Goal: Task Accomplishment & Management: Use online tool/utility

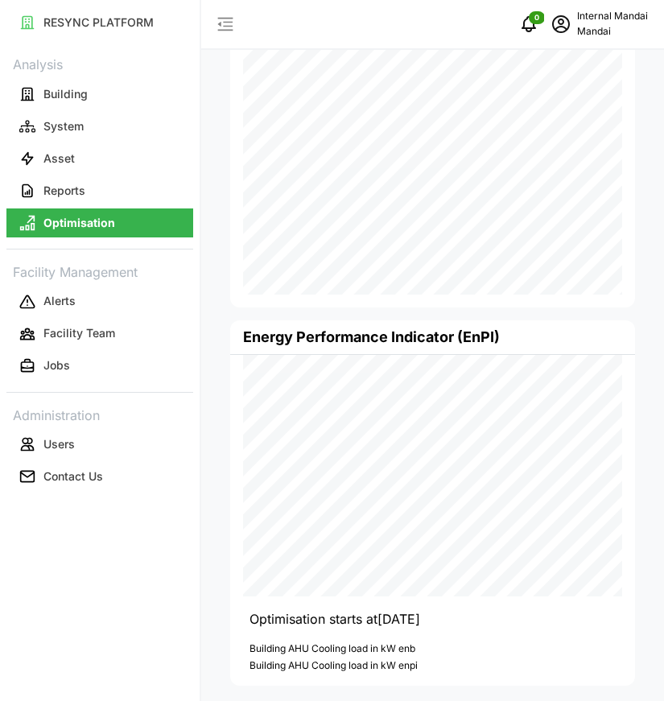
scroll to position [124, 0]
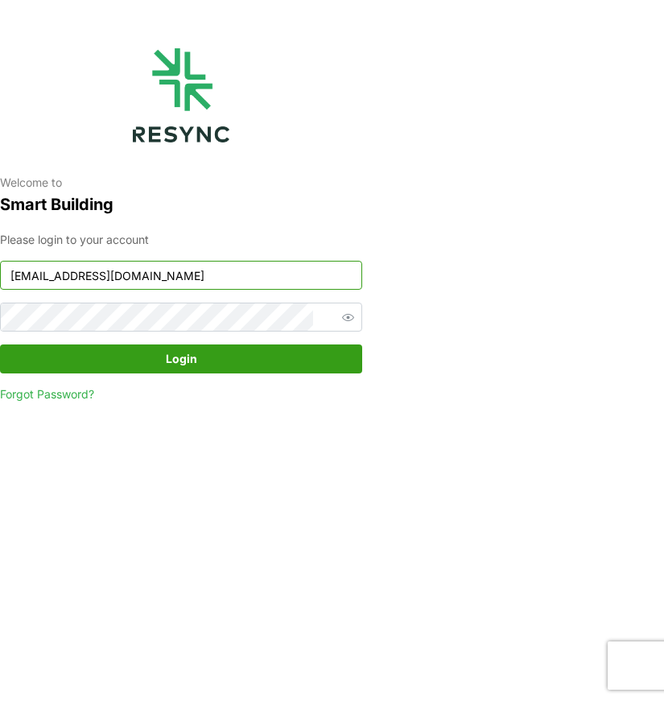
click at [318, 271] on input "continental_display@resynctech.com" at bounding box center [181, 275] width 362 height 29
click at [265, 278] on input "continental_display@resynctech.com" at bounding box center [181, 275] width 362 height 29
paste input "mandai_internal"
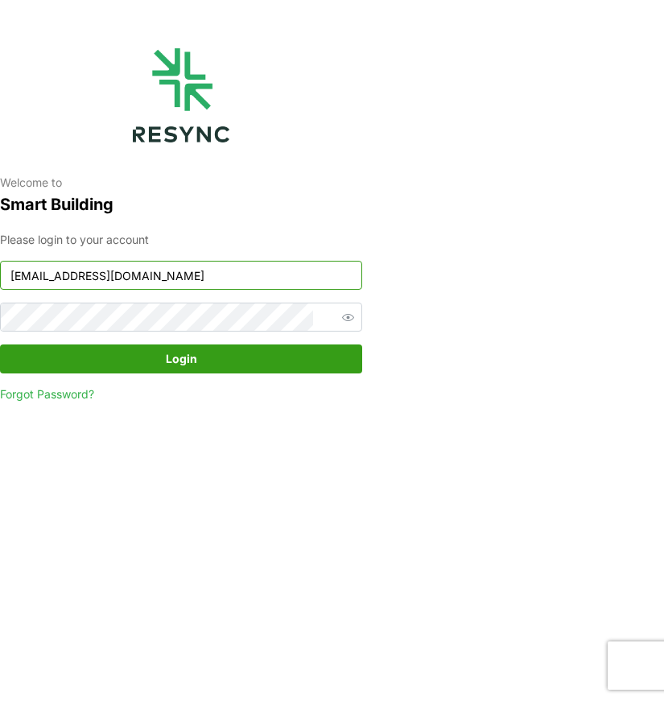
type input "mandai_internal@resynctech.com"
click at [338, 321] on span "button" at bounding box center [347, 316] width 19 height 19
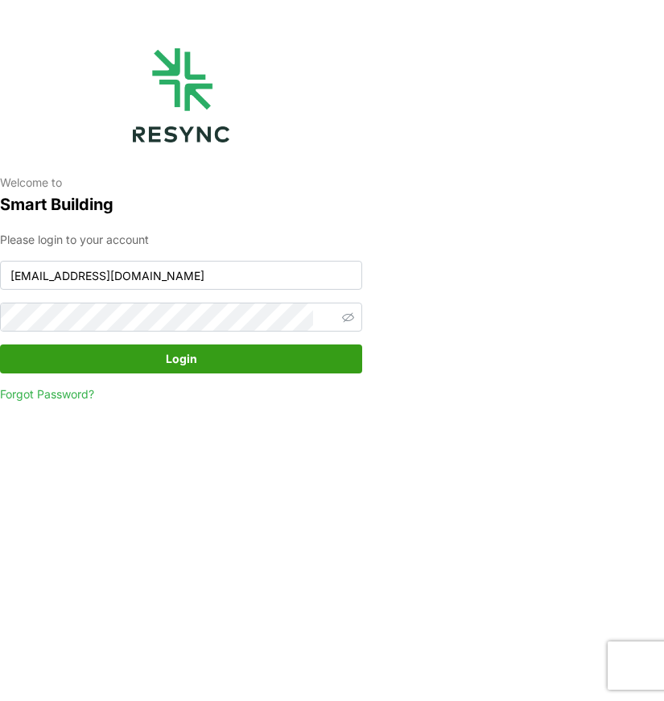
click at [44, 354] on span "Login" at bounding box center [180, 358] width 331 height 27
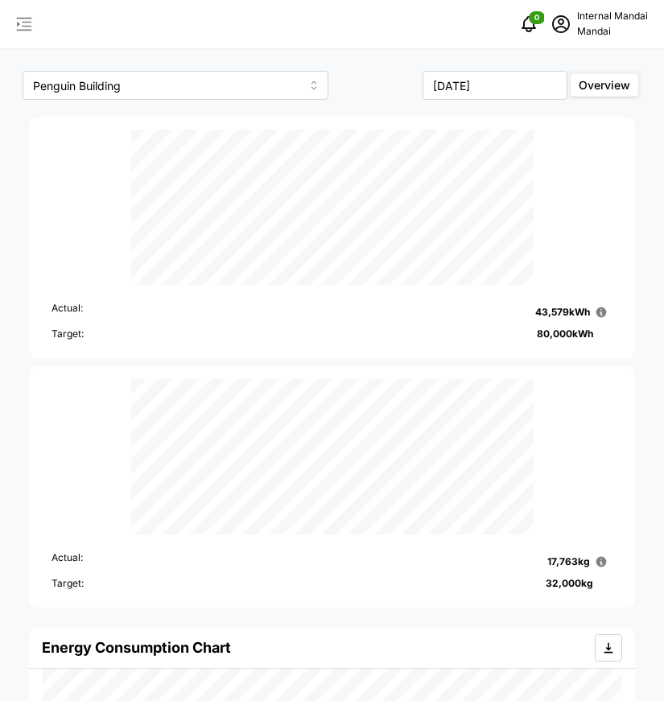
click at [29, 27] on icon "button" at bounding box center [23, 23] width 19 height 19
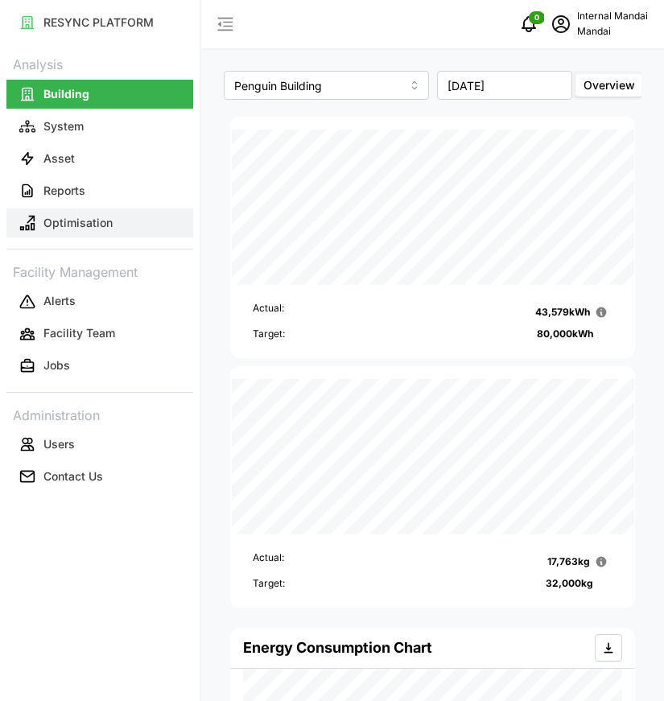
click at [82, 216] on p "Optimisation" at bounding box center [77, 223] width 69 height 16
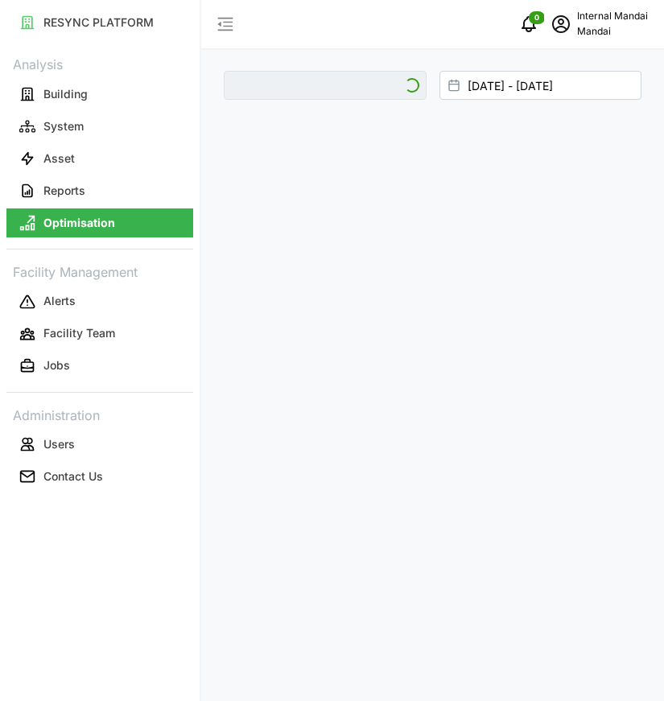
type input "Penguin Building"
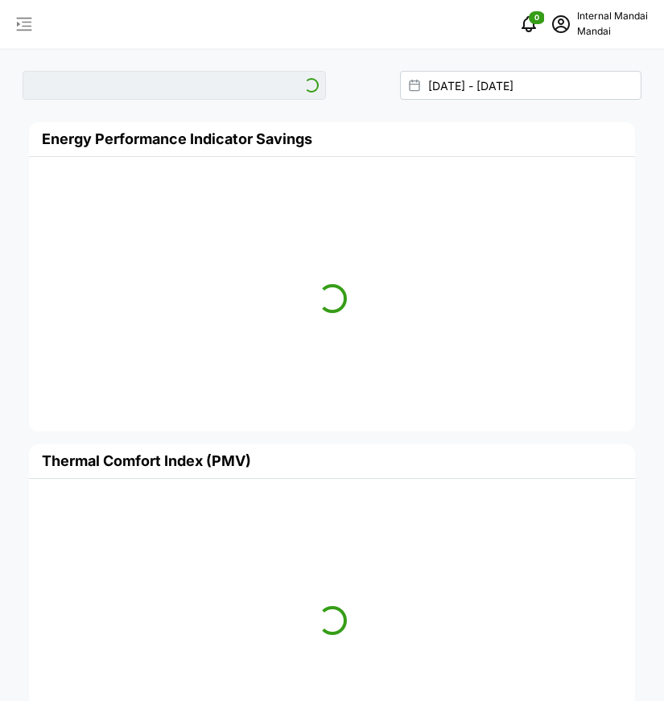
type input "Penguin Building"
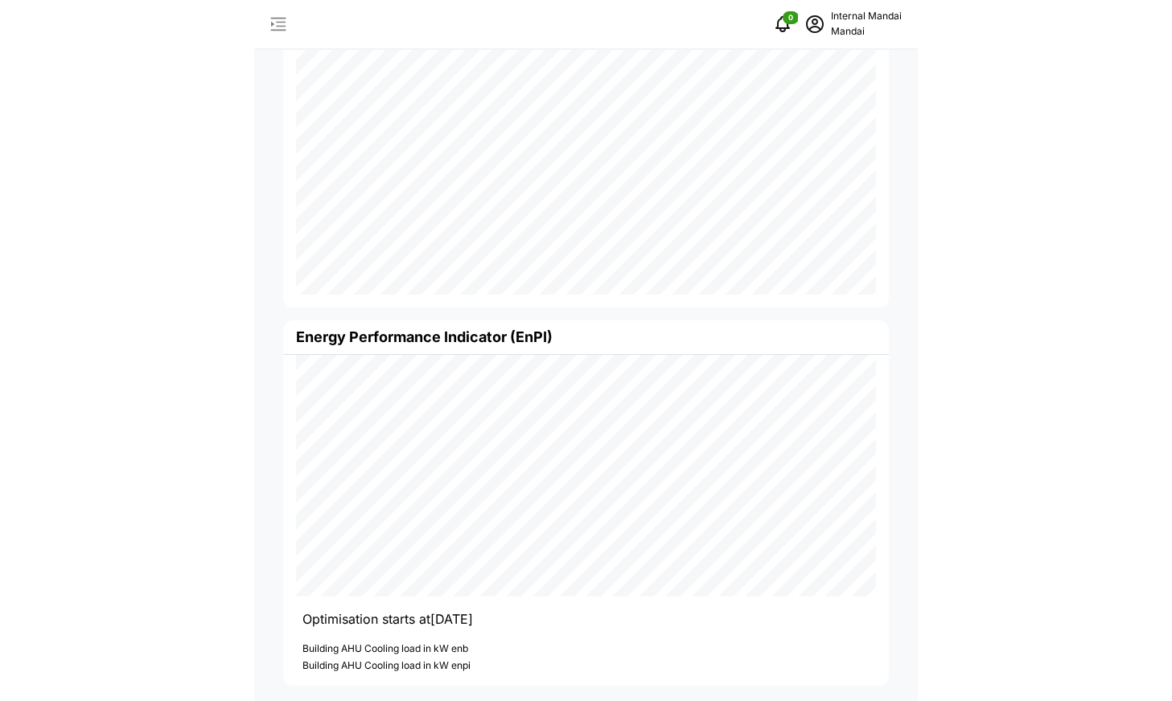
scroll to position [124, 0]
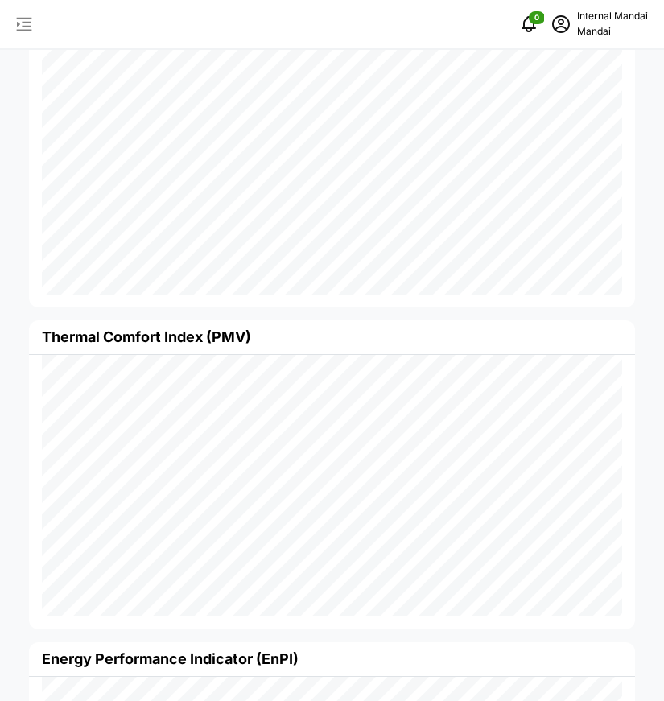
click at [30, 22] on icon "button" at bounding box center [23, 23] width 19 height 19
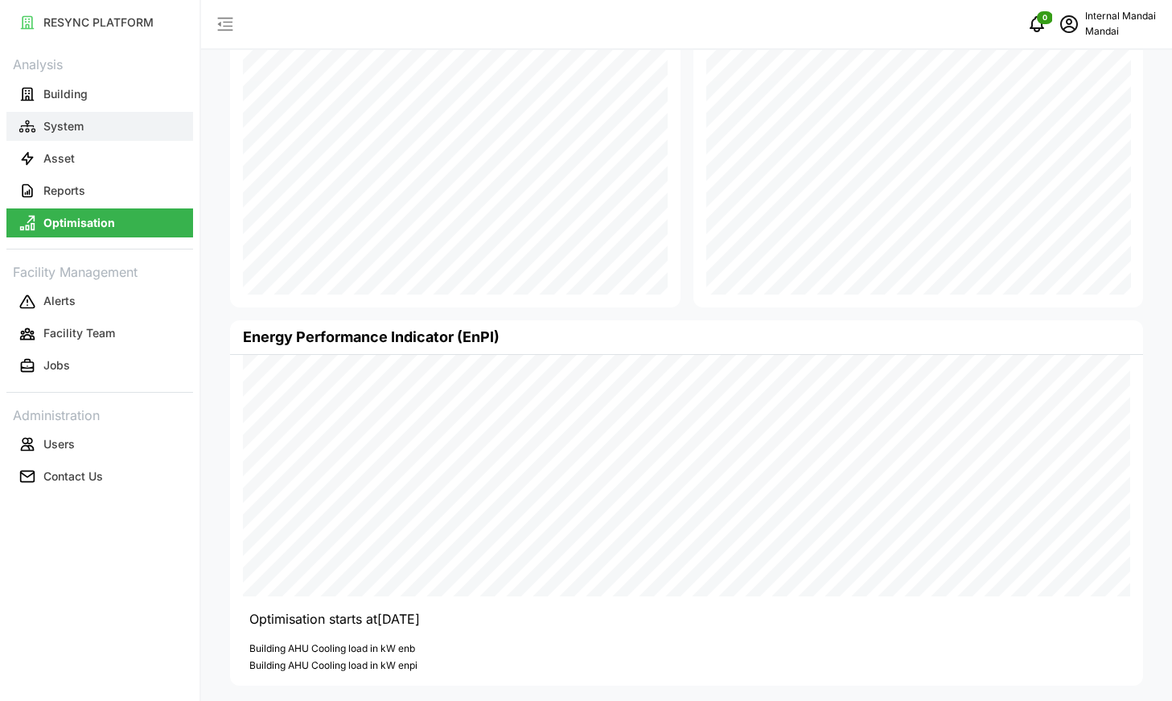
click at [115, 115] on button "System" at bounding box center [99, 126] width 187 height 29
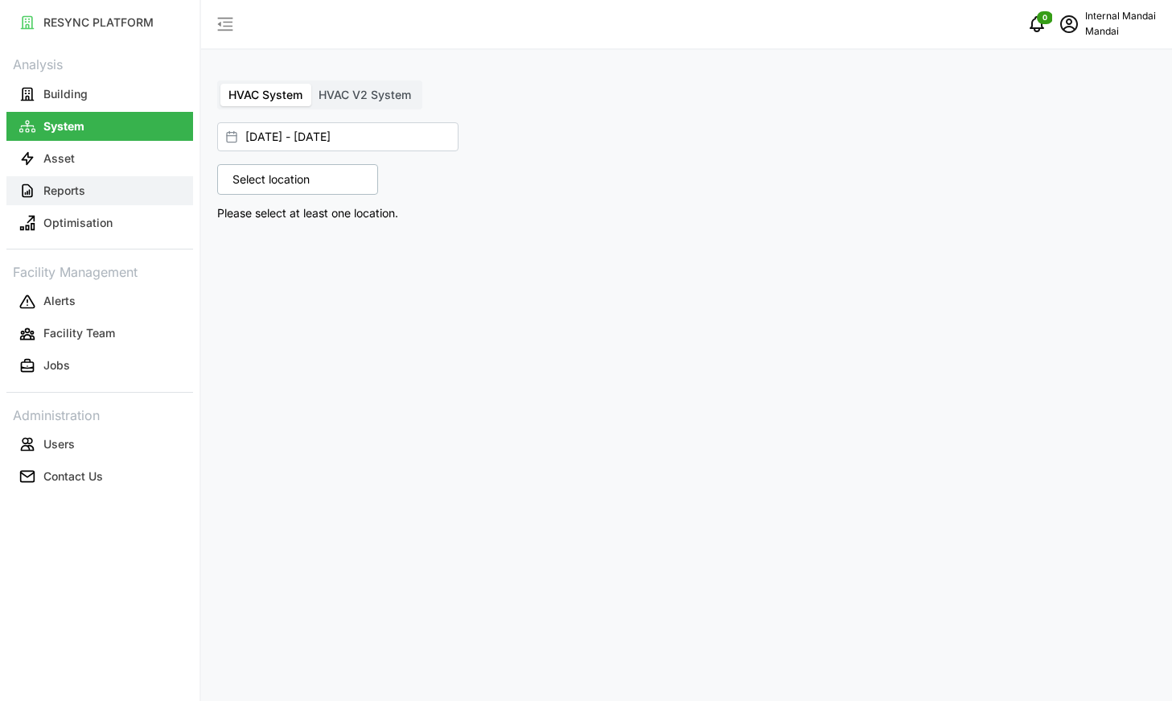
click at [105, 204] on button "Reports" at bounding box center [99, 190] width 187 height 29
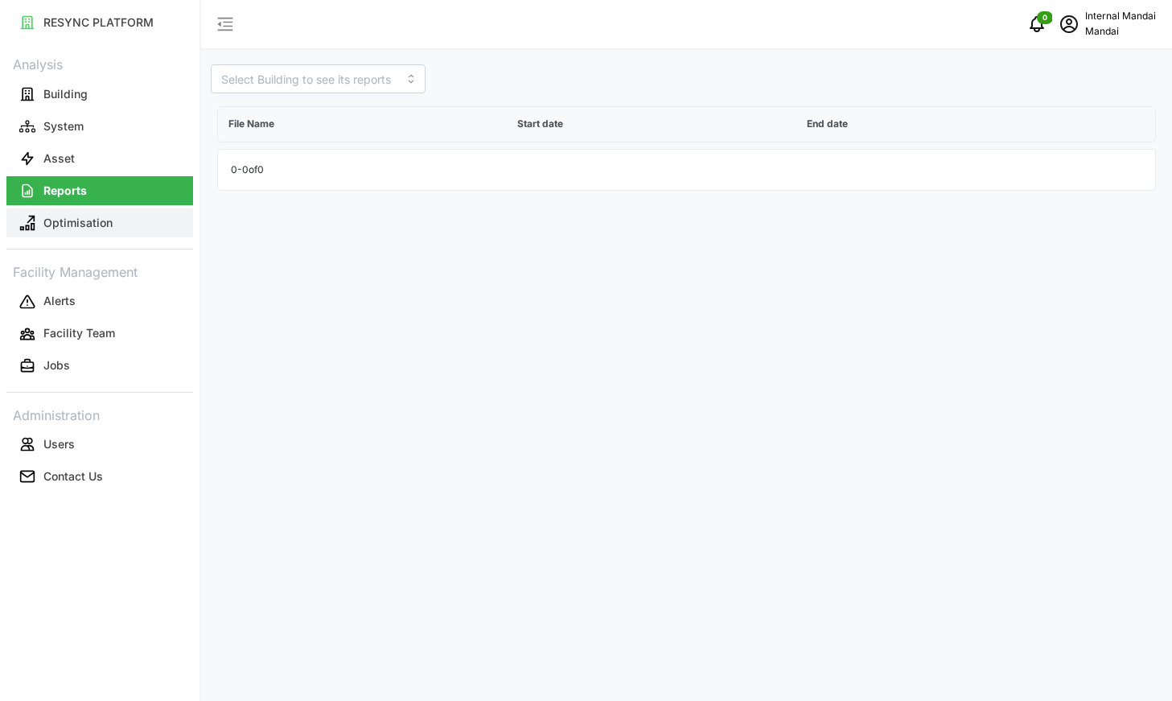
click at [107, 224] on p "Optimisation" at bounding box center [77, 223] width 69 height 16
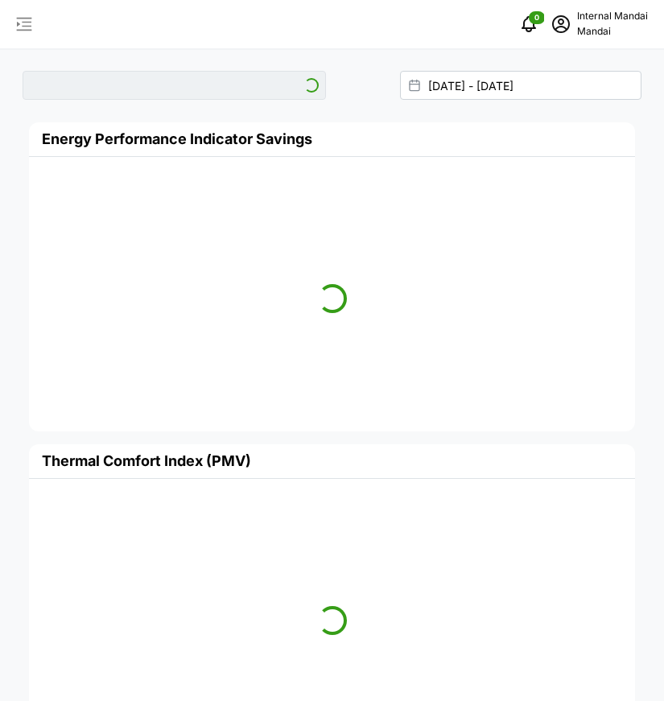
type input "Penguin Building"
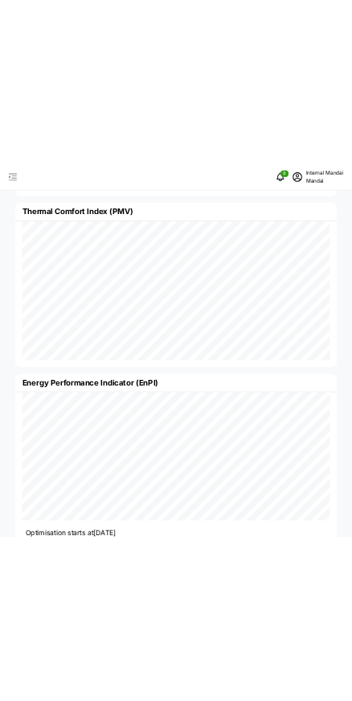
scroll to position [446, 0]
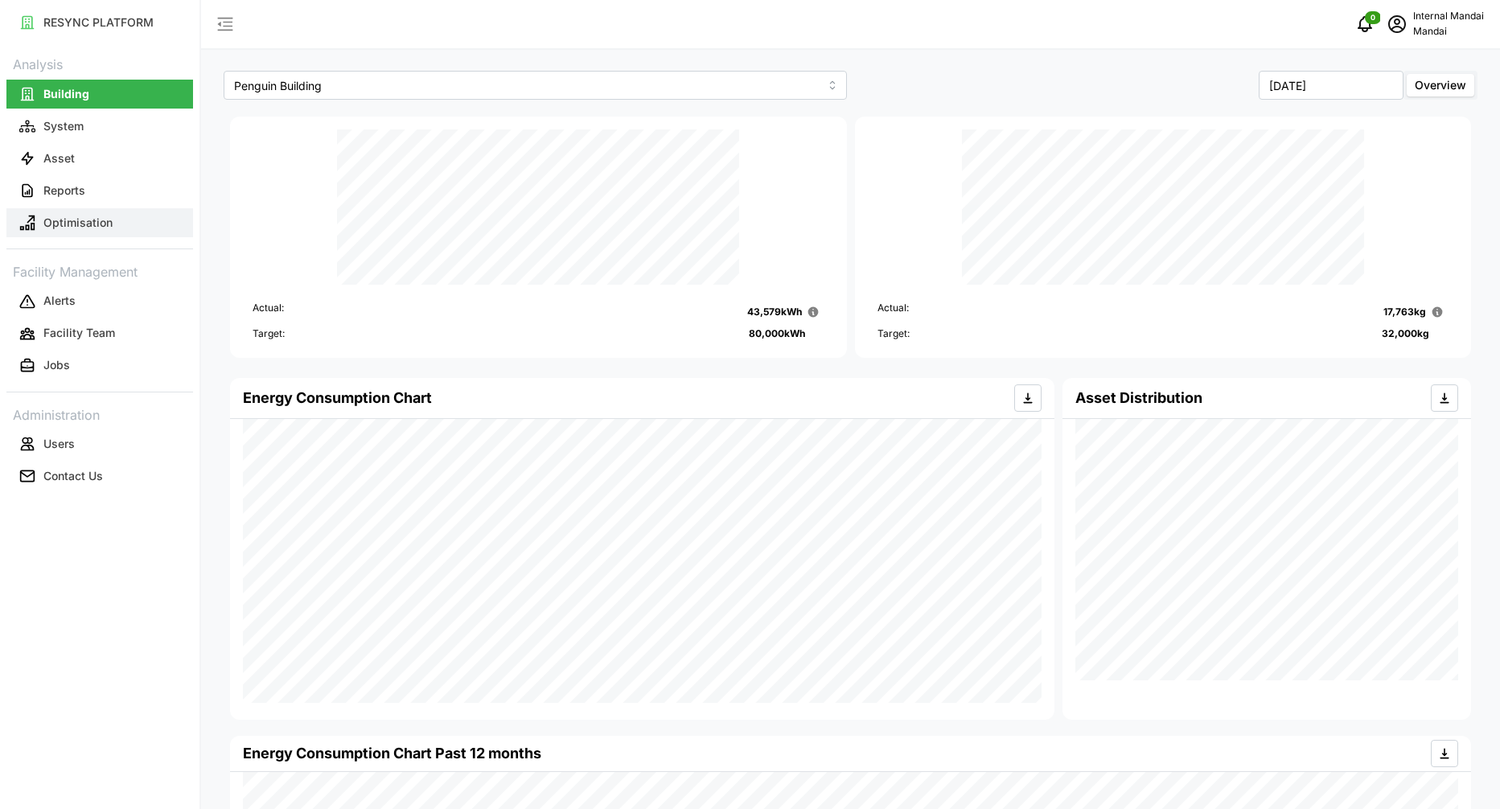
click at [68, 234] on button "Optimisation" at bounding box center [99, 222] width 187 height 29
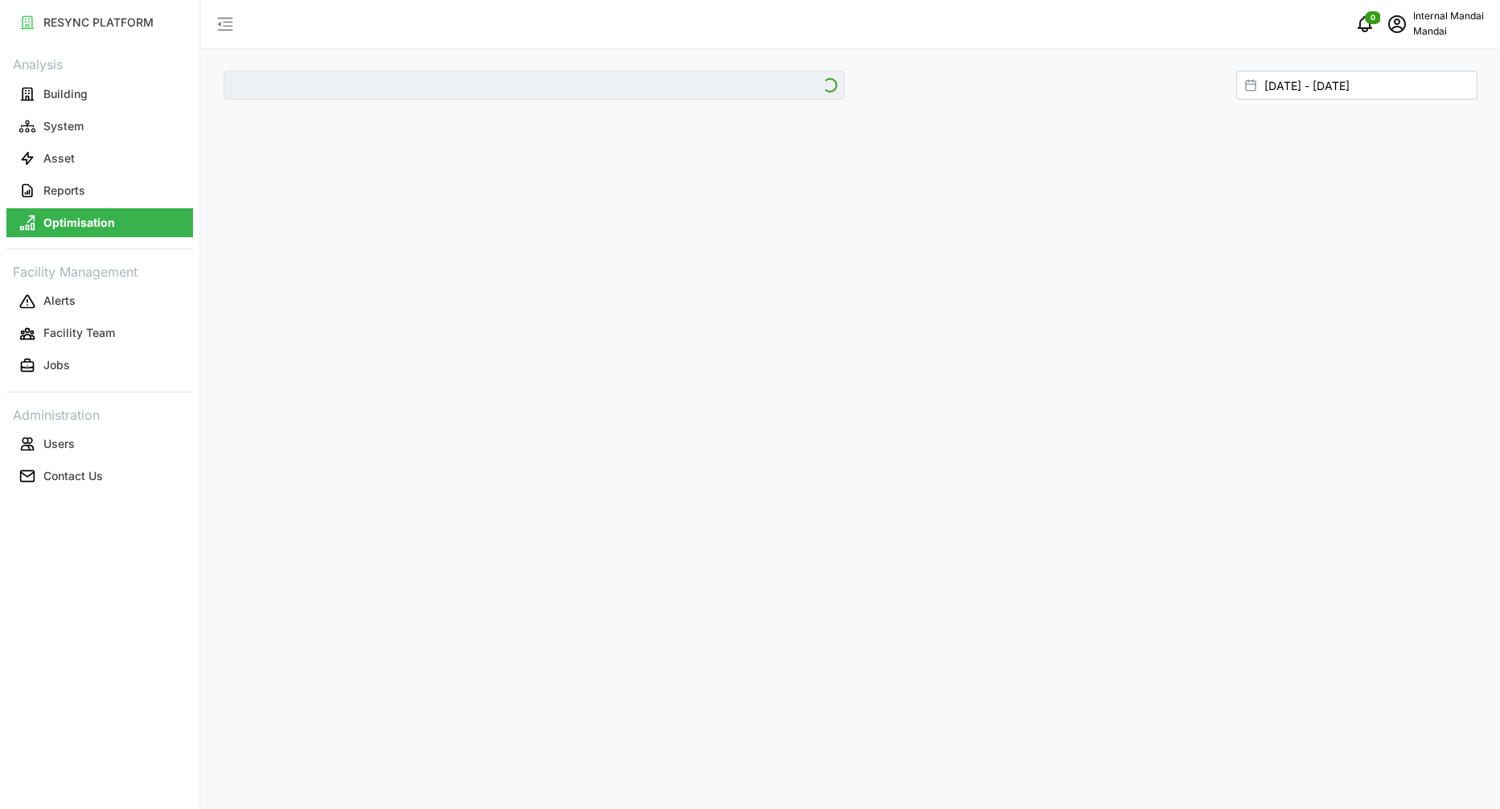
type input "Penguin Building"
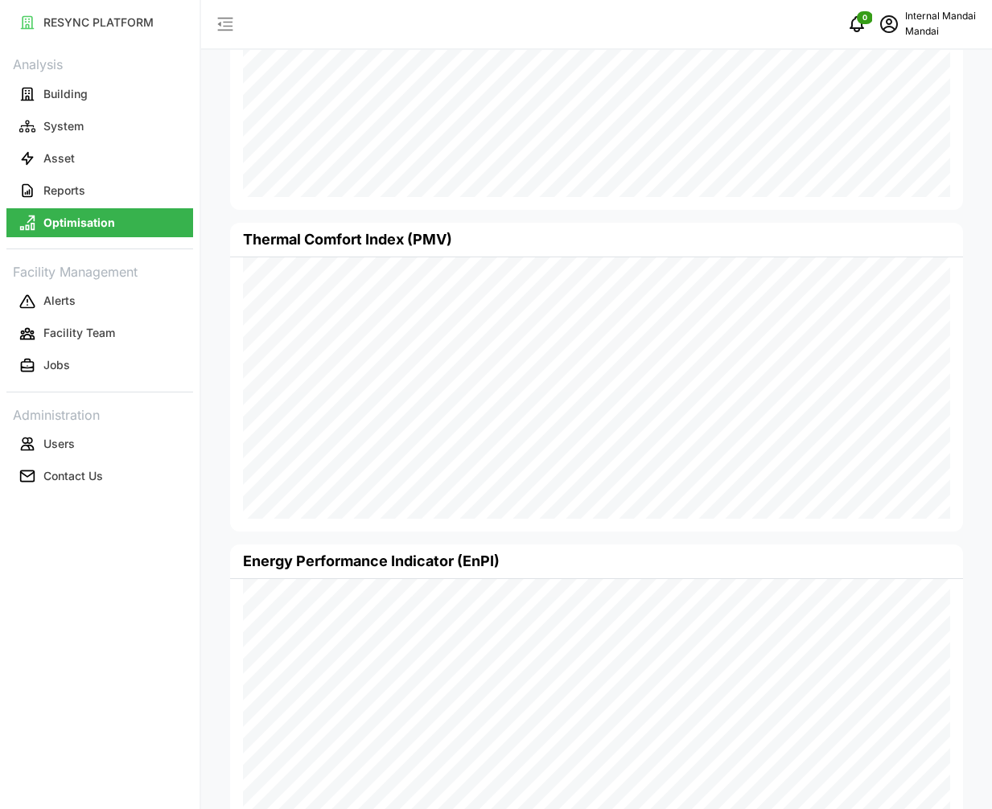
scroll to position [338, 0]
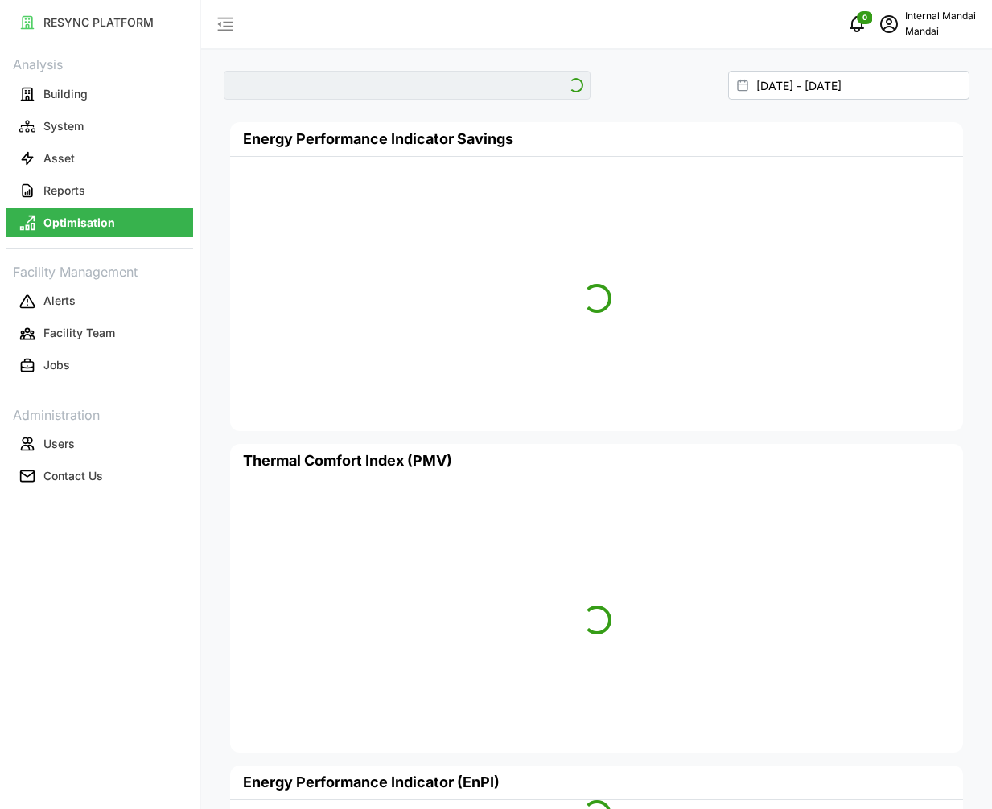
type input "Penguin Building"
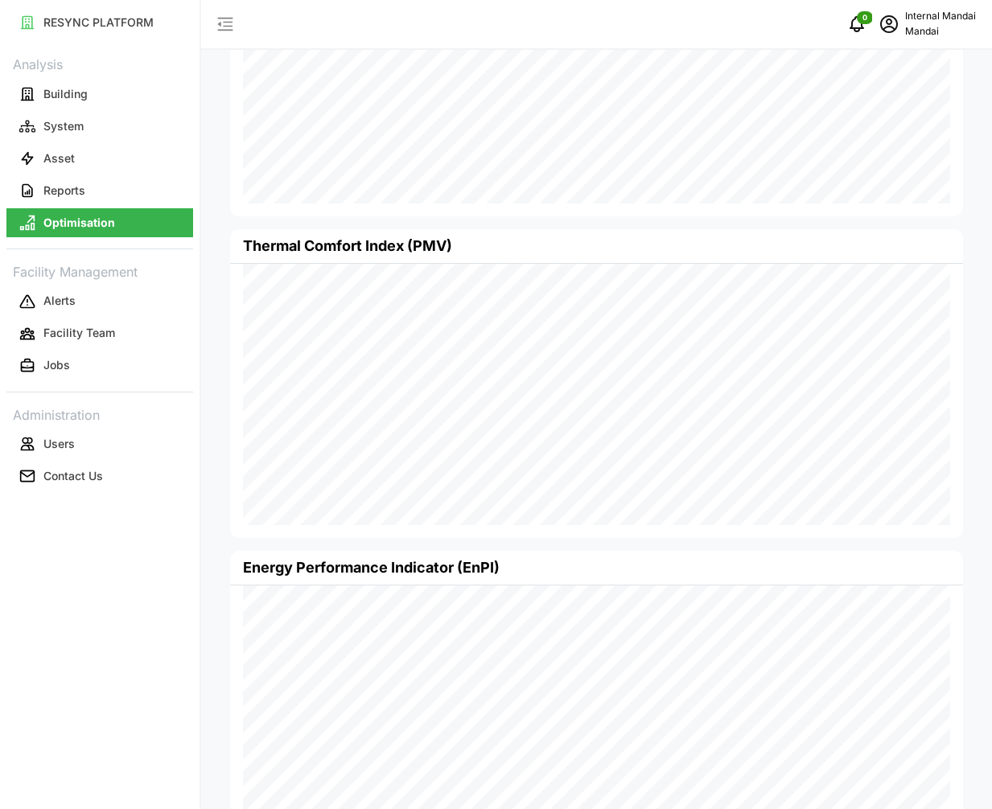
scroll to position [338, 0]
